Goal: Complete application form

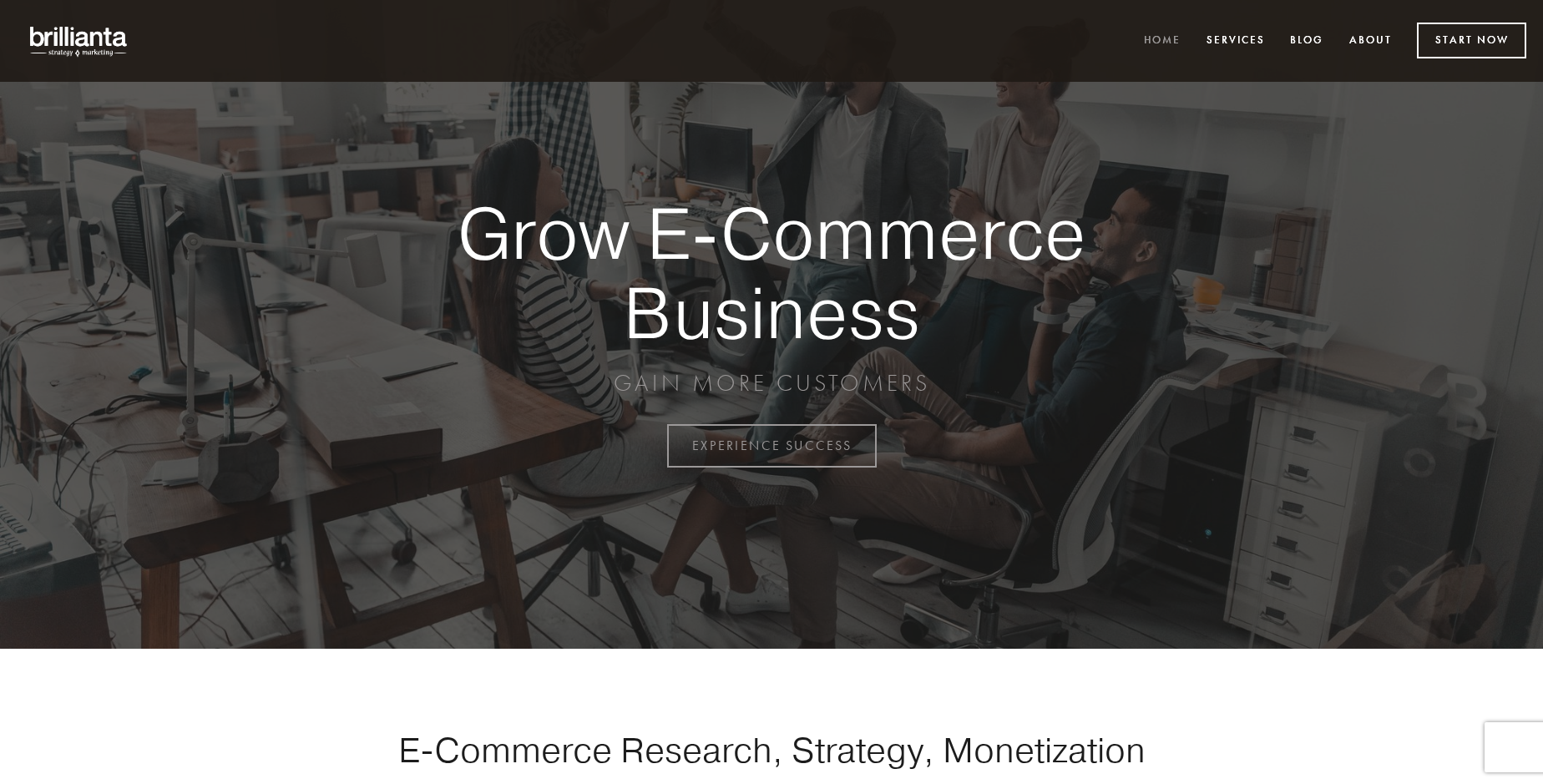
scroll to position [4375, 0]
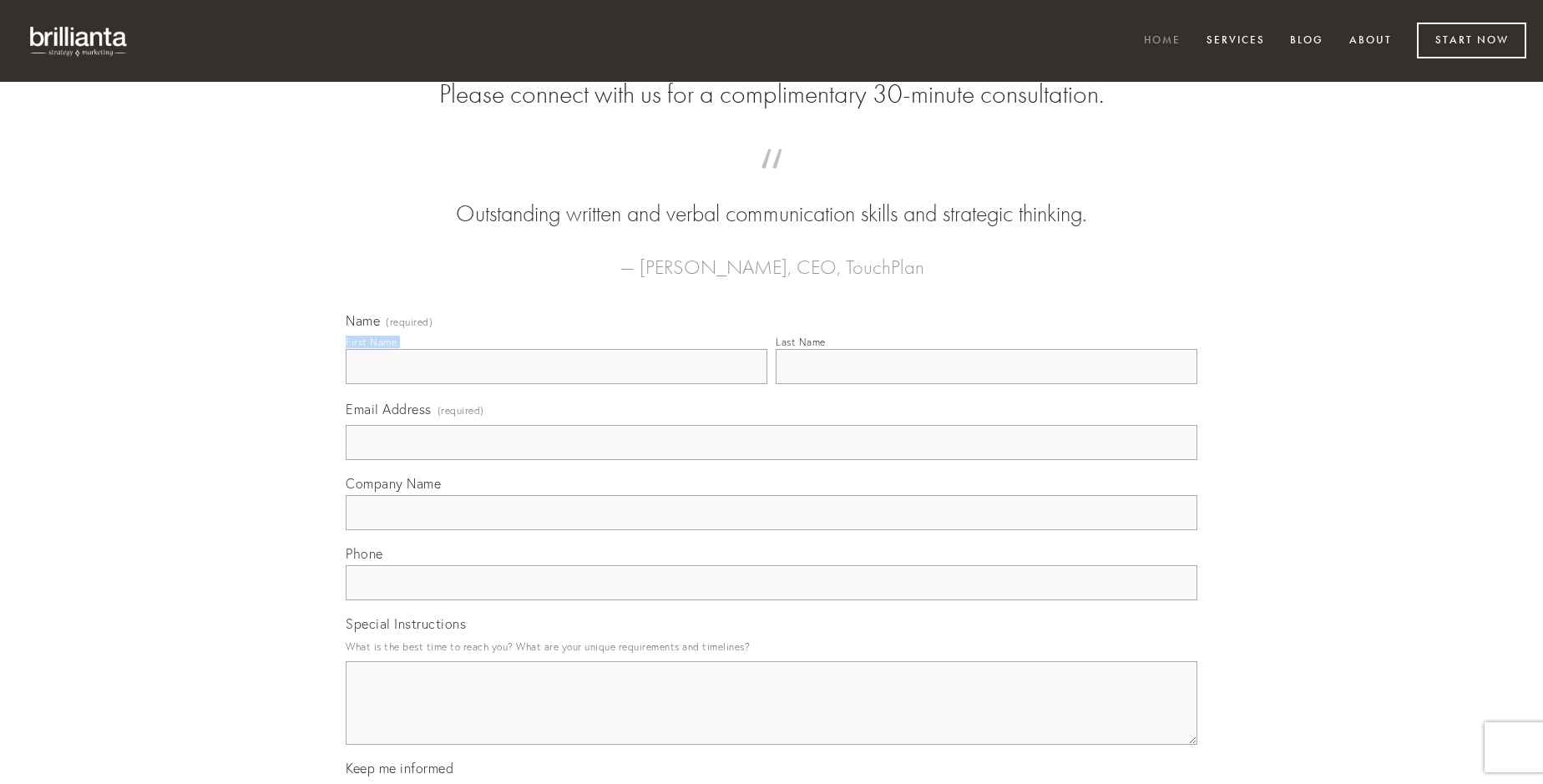
type input "[PERSON_NAME] I"
click at [986, 384] on input "Last Name" at bounding box center [986, 366] width 422 height 35
type input "[PERSON_NAME] I"
click at [771, 460] on input "Email Address (required)" at bounding box center [772, 442] width 852 height 35
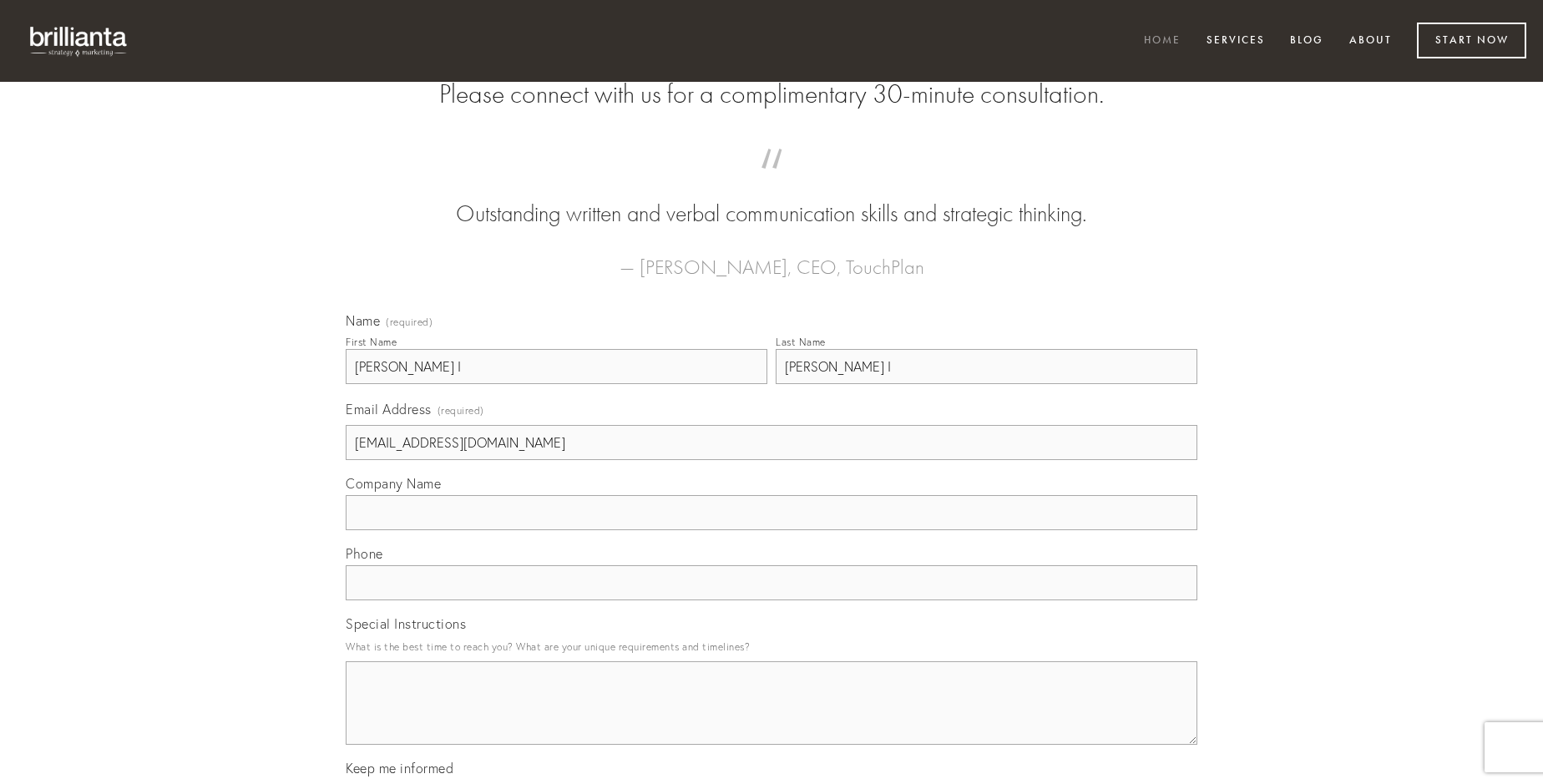
type input "[EMAIL_ADDRESS][DOMAIN_NAME]"
click at [771, 530] on input "Company Name" at bounding box center [772, 513] width 852 height 35
type input "demum"
click at [771, 601] on input "text" at bounding box center [772, 582] width 852 height 35
click at [771, 718] on textarea "Special Instructions" at bounding box center [772, 703] width 852 height 83
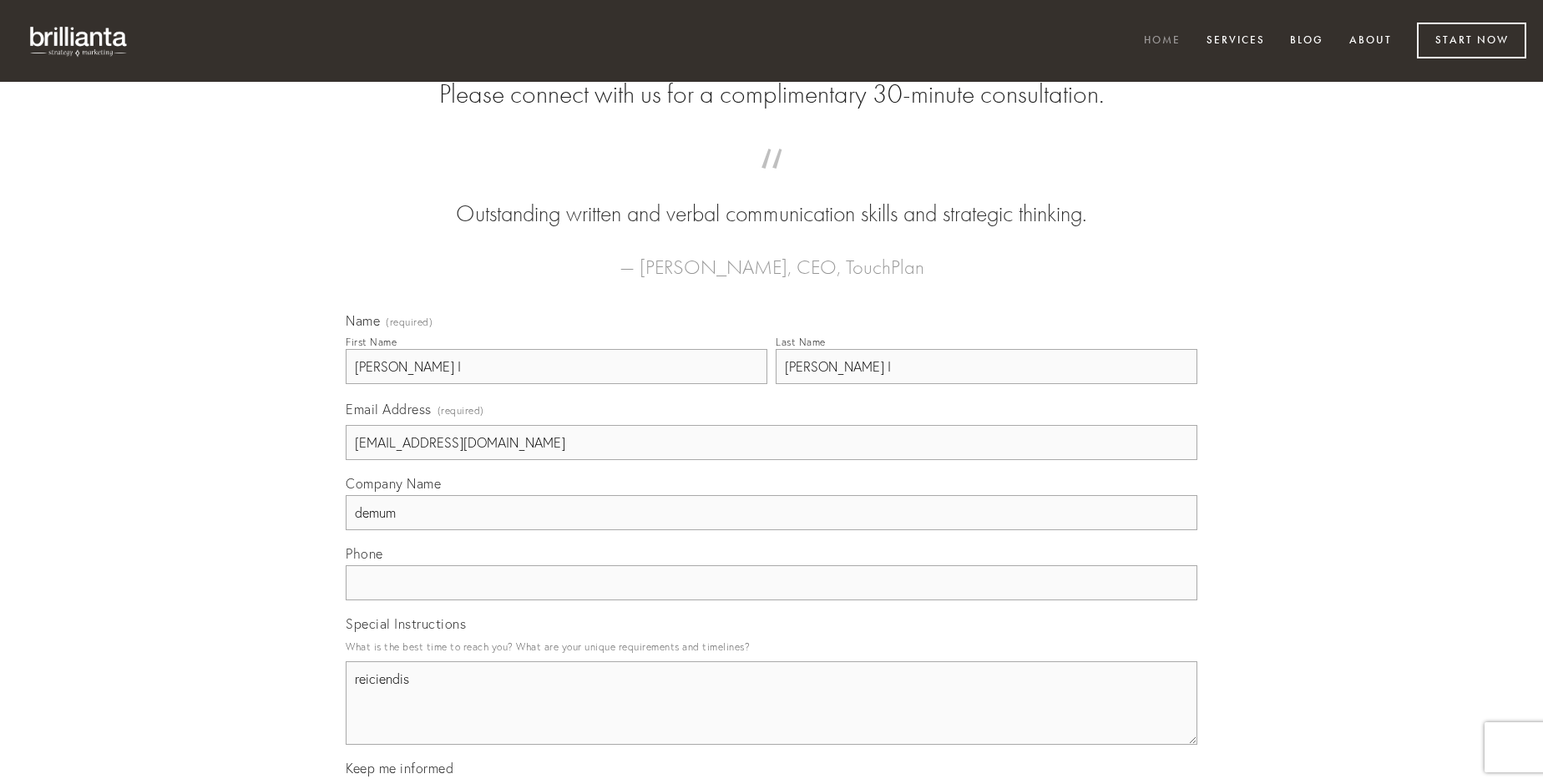
type textarea "reiciendis"
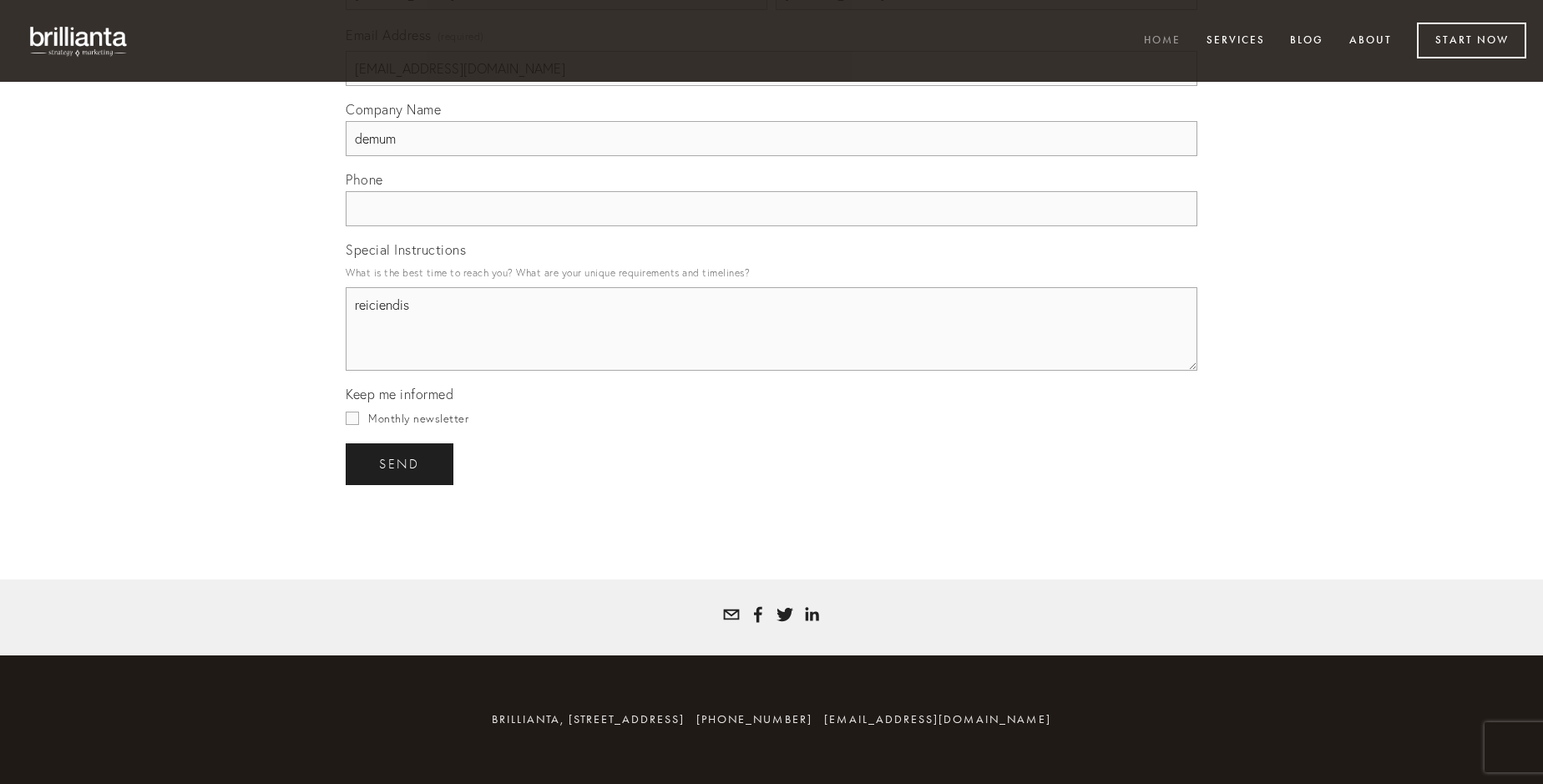
click at [401, 463] on span "send" at bounding box center [399, 463] width 41 height 15
